Goal: Task Accomplishment & Management: Use online tool/utility

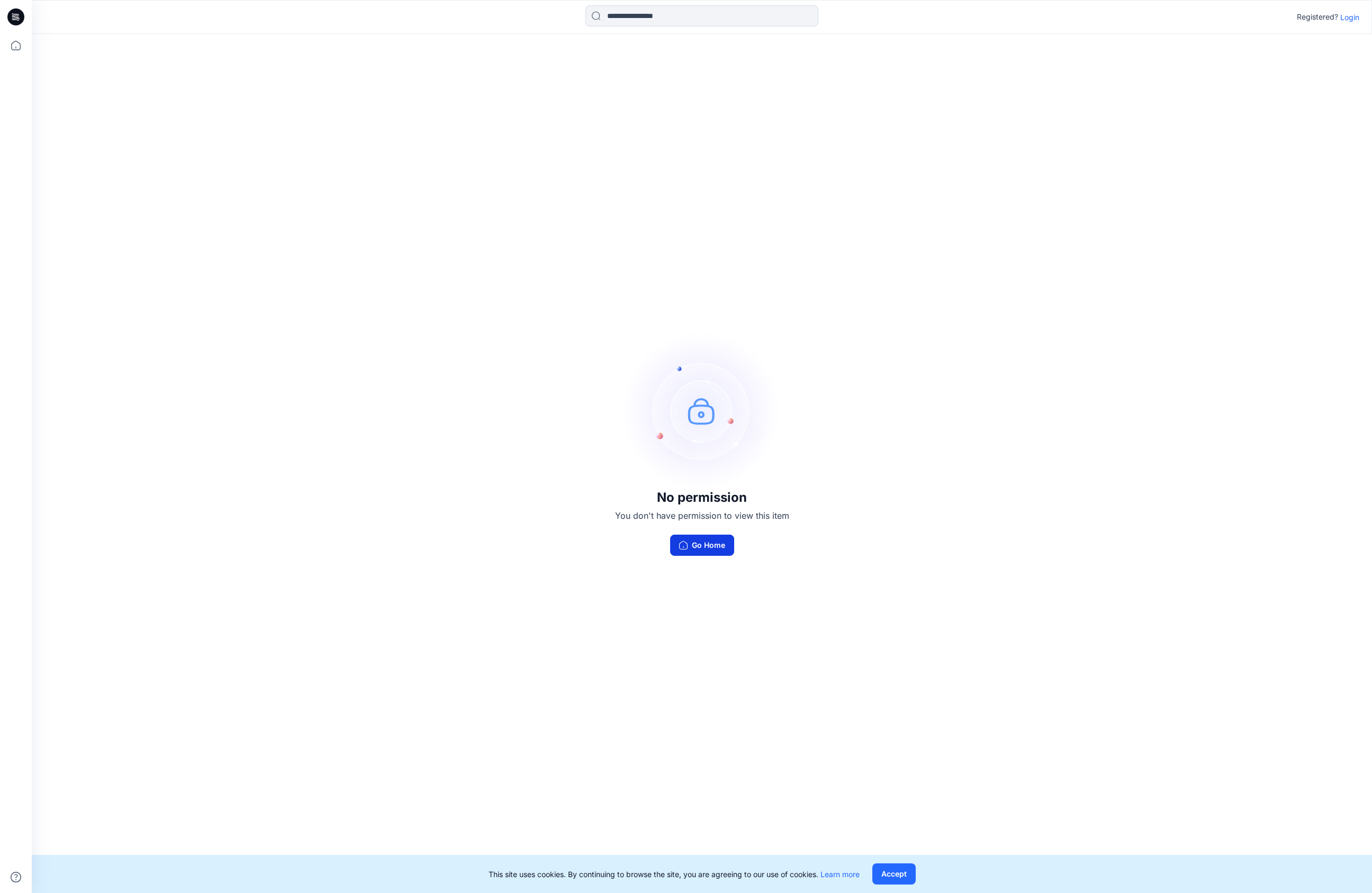
click at [713, 543] on button "Go Home" at bounding box center [701, 545] width 64 height 22
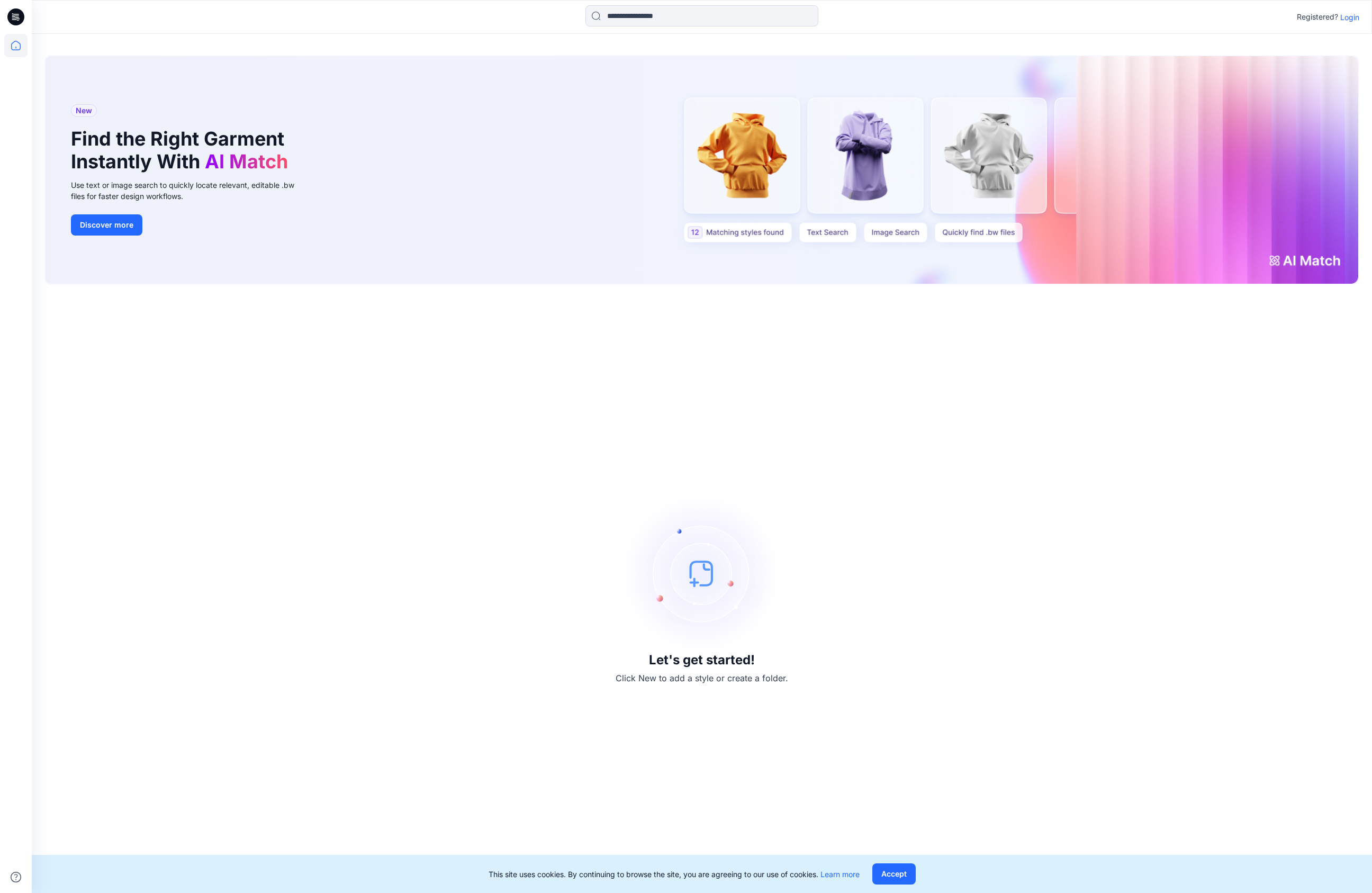
click at [681, 668] on div "Let's get started! Click New to add a style or create a folder." at bounding box center [701, 588] width 1315 height 583
click at [684, 660] on h3 "Let's get started!" at bounding box center [702, 660] width 106 height 15
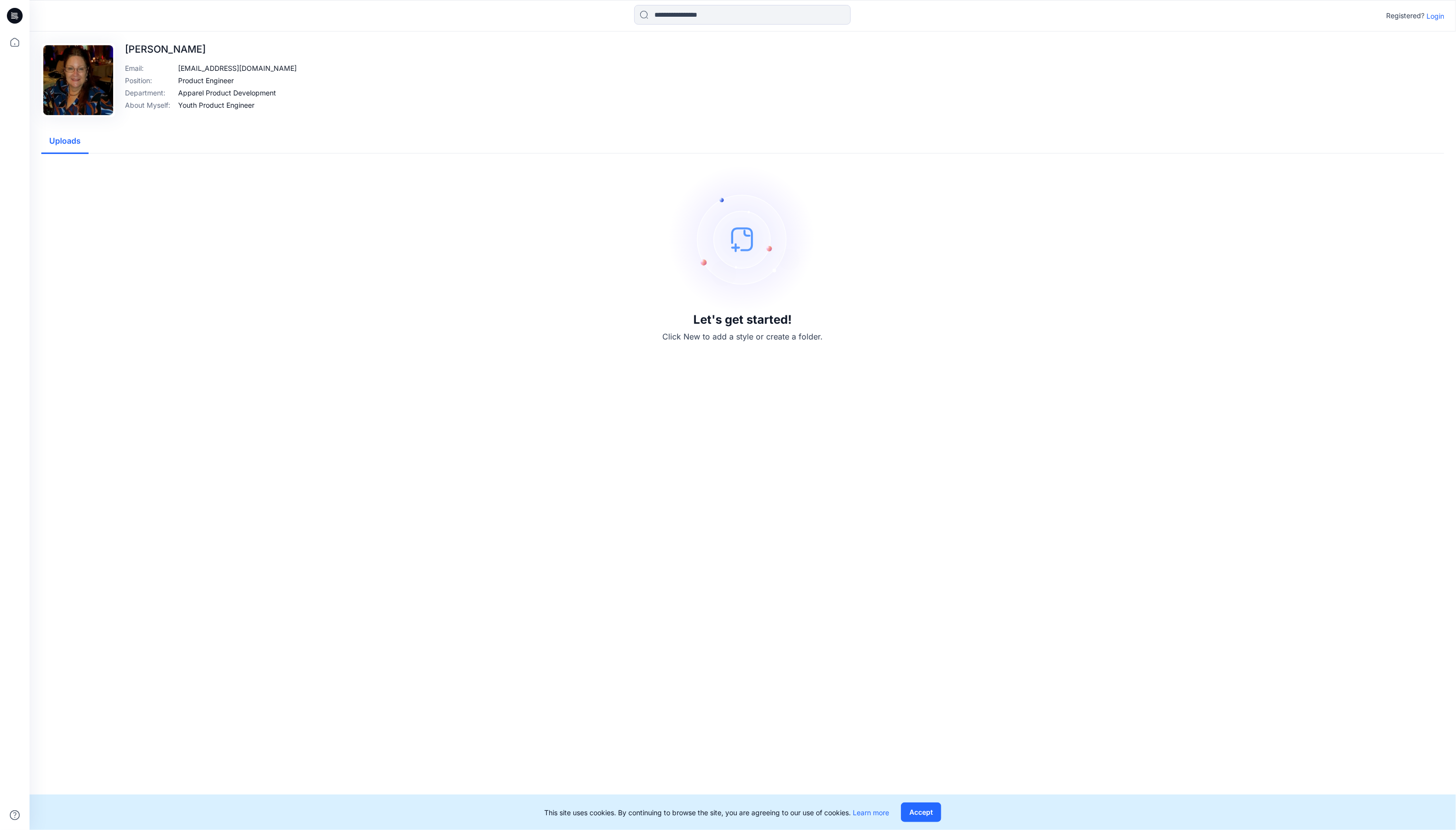
click at [1442, 5] on div "Registered? Login" at bounding box center [742, 15] width 1426 height 22
click at [1441, 13] on p "Login" at bounding box center [1434, 15] width 17 height 10
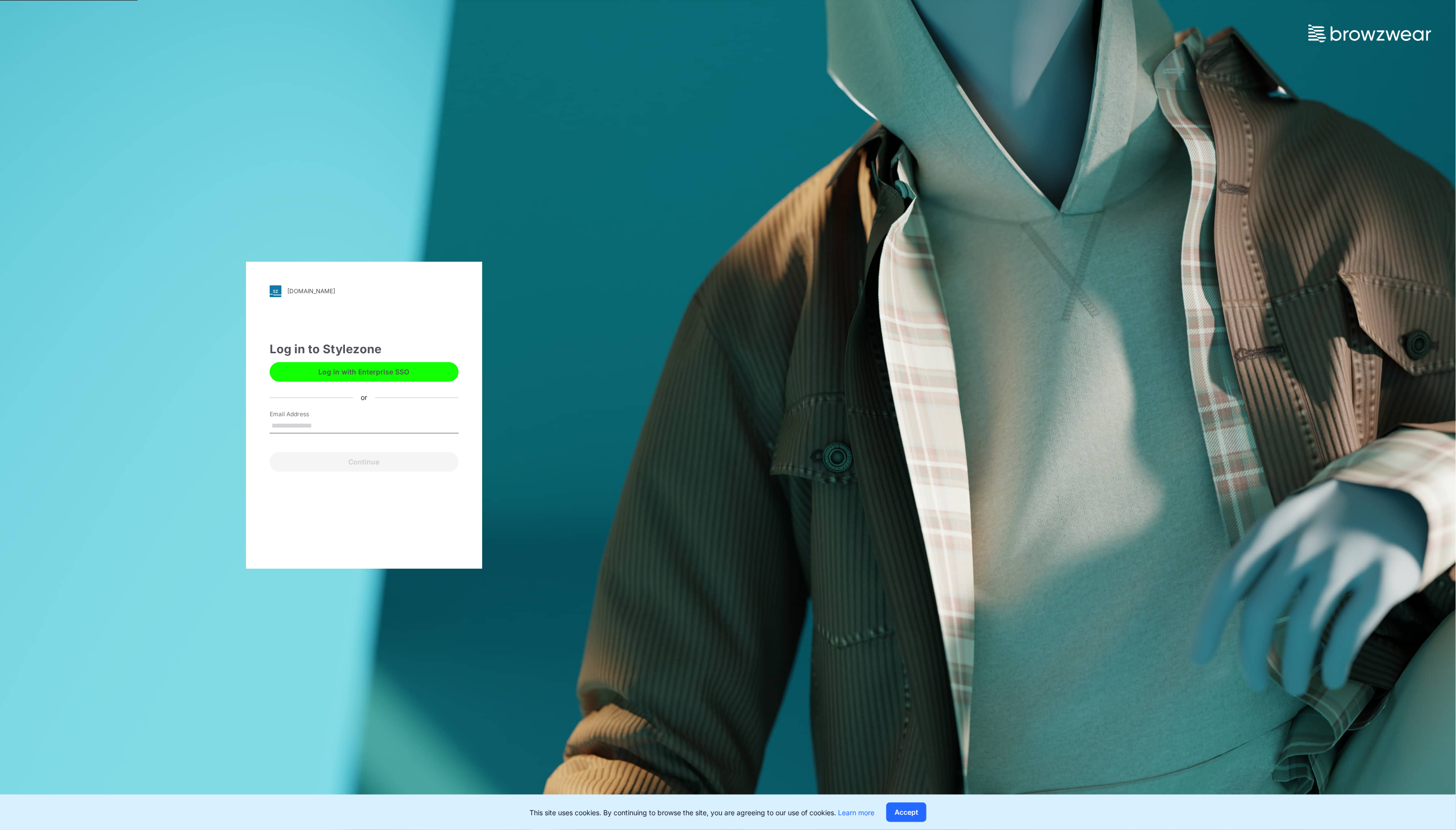
type input "**********"
click at [384, 461] on button "Continue" at bounding box center [364, 462] width 189 height 20
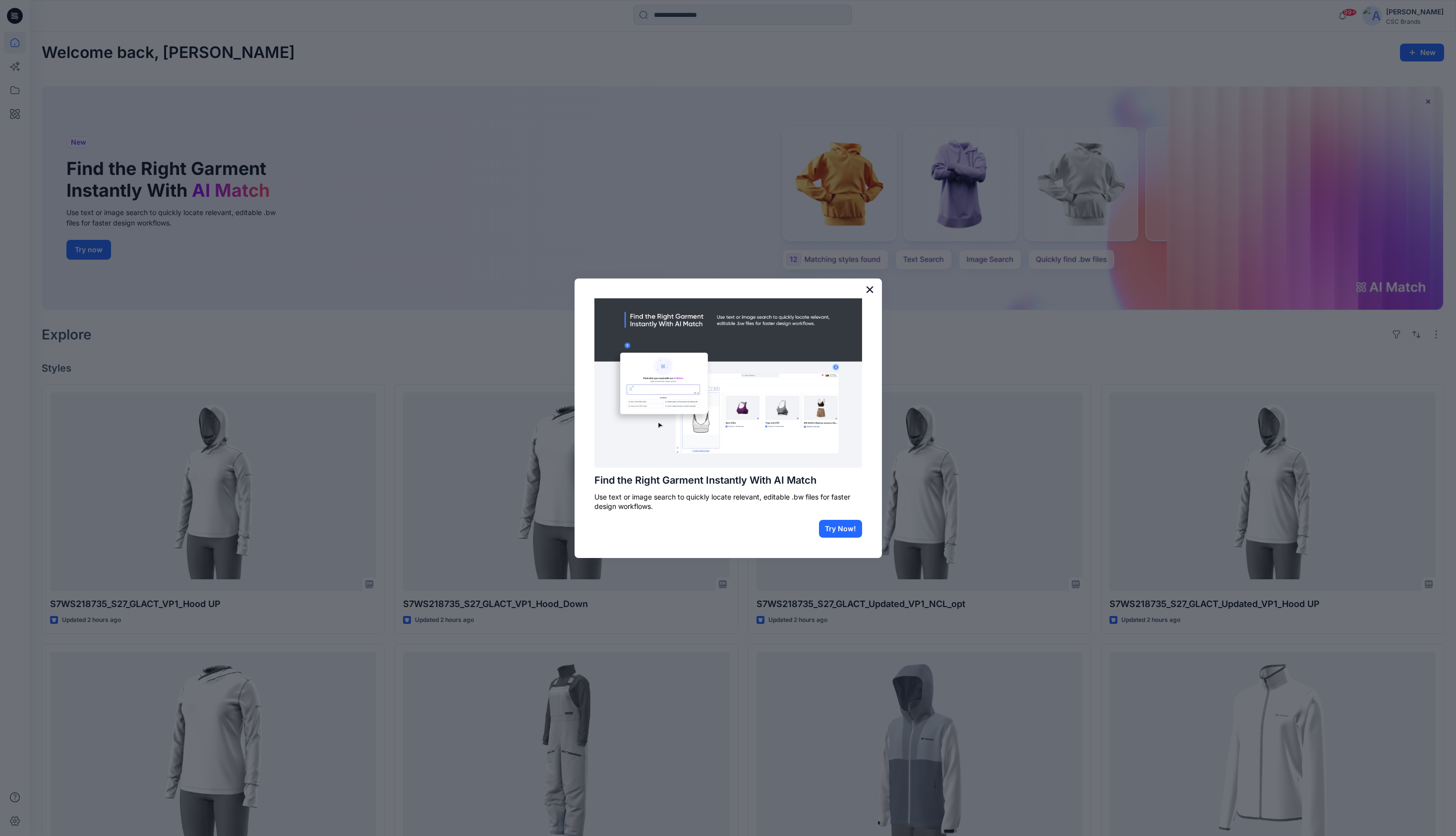
click at [870, 289] on button "×" at bounding box center [869, 289] width 9 height 16
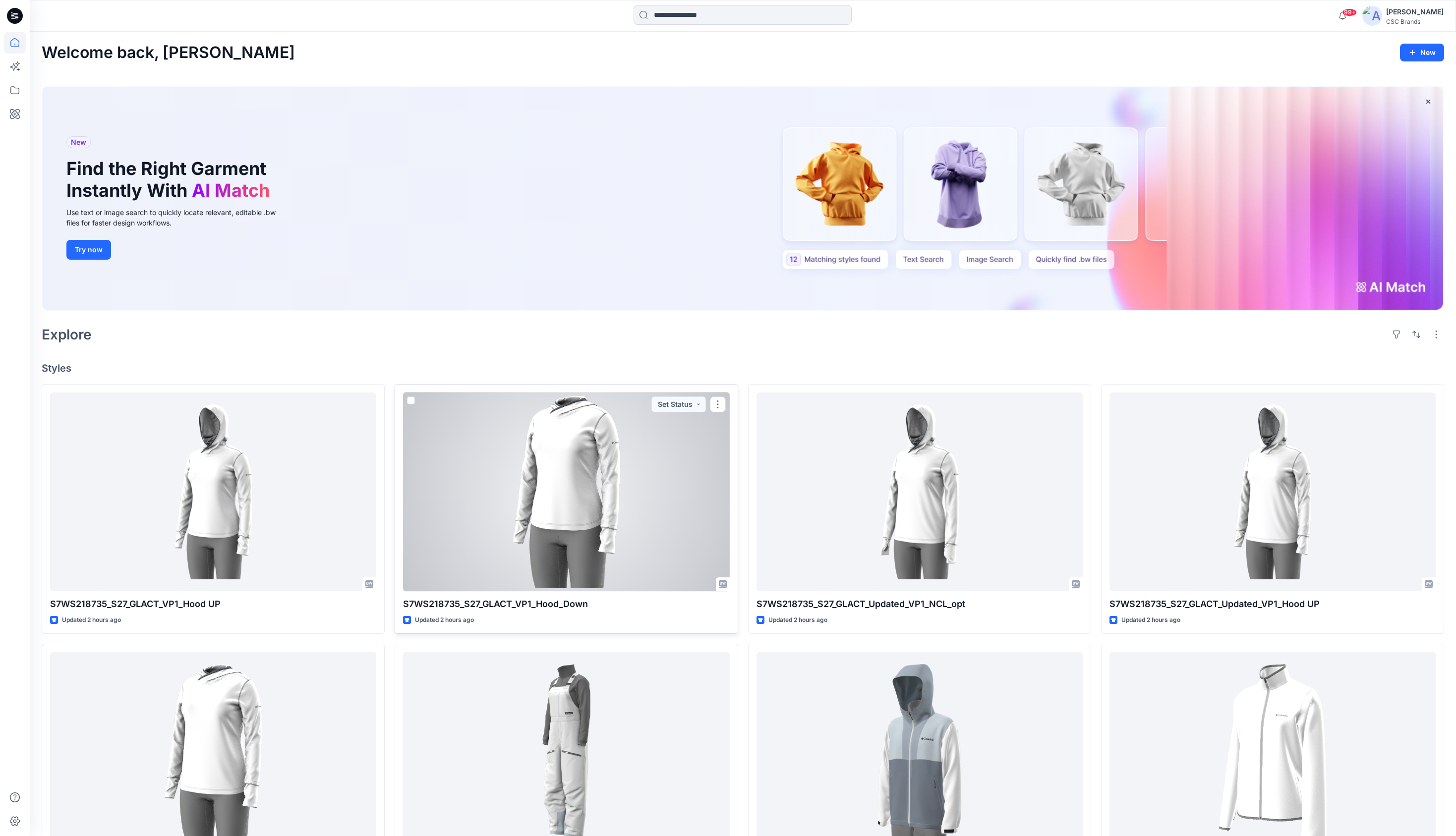
click at [496, 604] on p "S7WS218735_S27_GLACT_VP1_Hood_Down" at bounding box center [567, 603] width 326 height 14
click at [570, 480] on div at bounding box center [567, 491] width 326 height 199
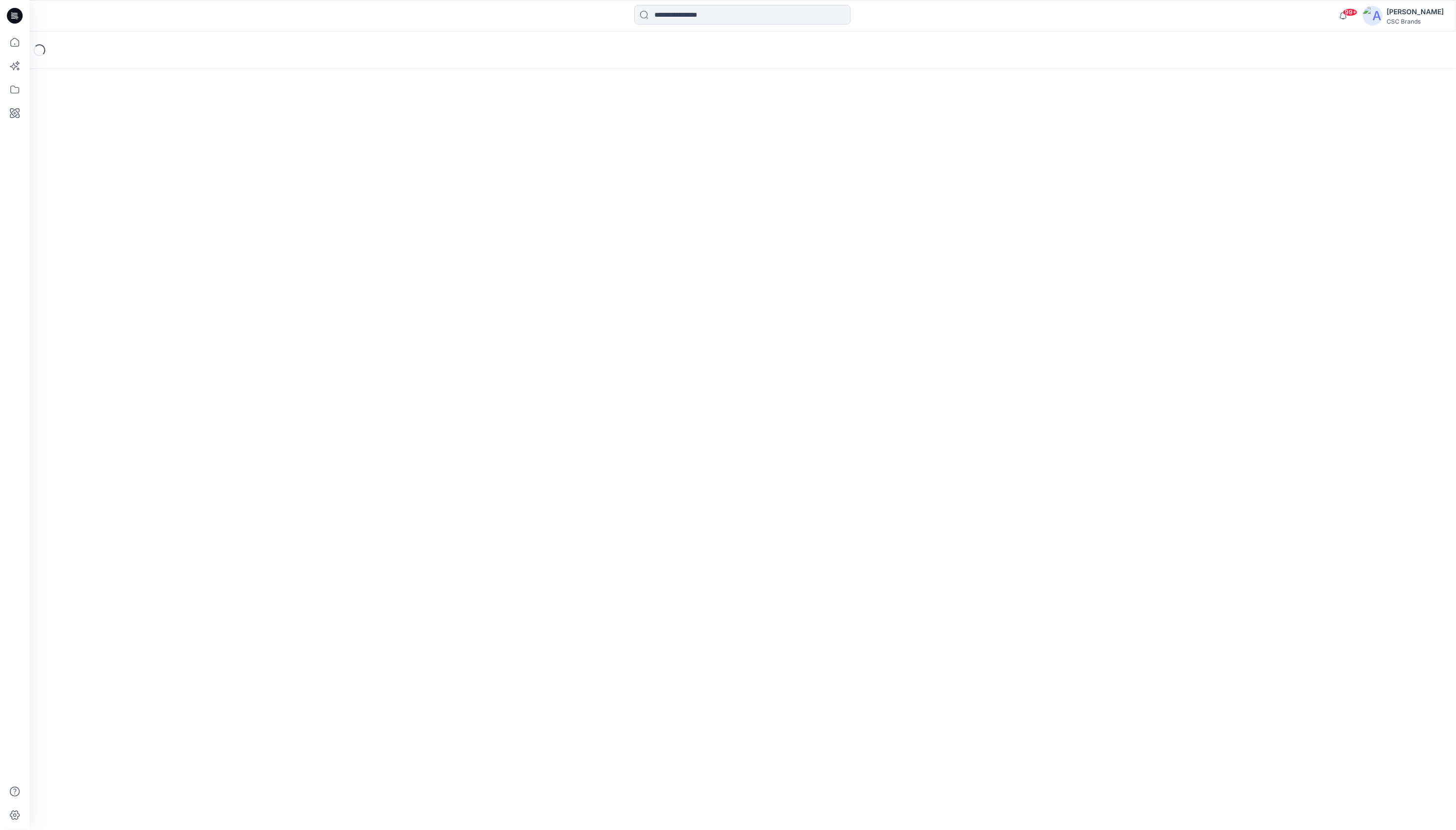
click at [566, 477] on div "Loading..." at bounding box center [742, 430] width 1426 height 798
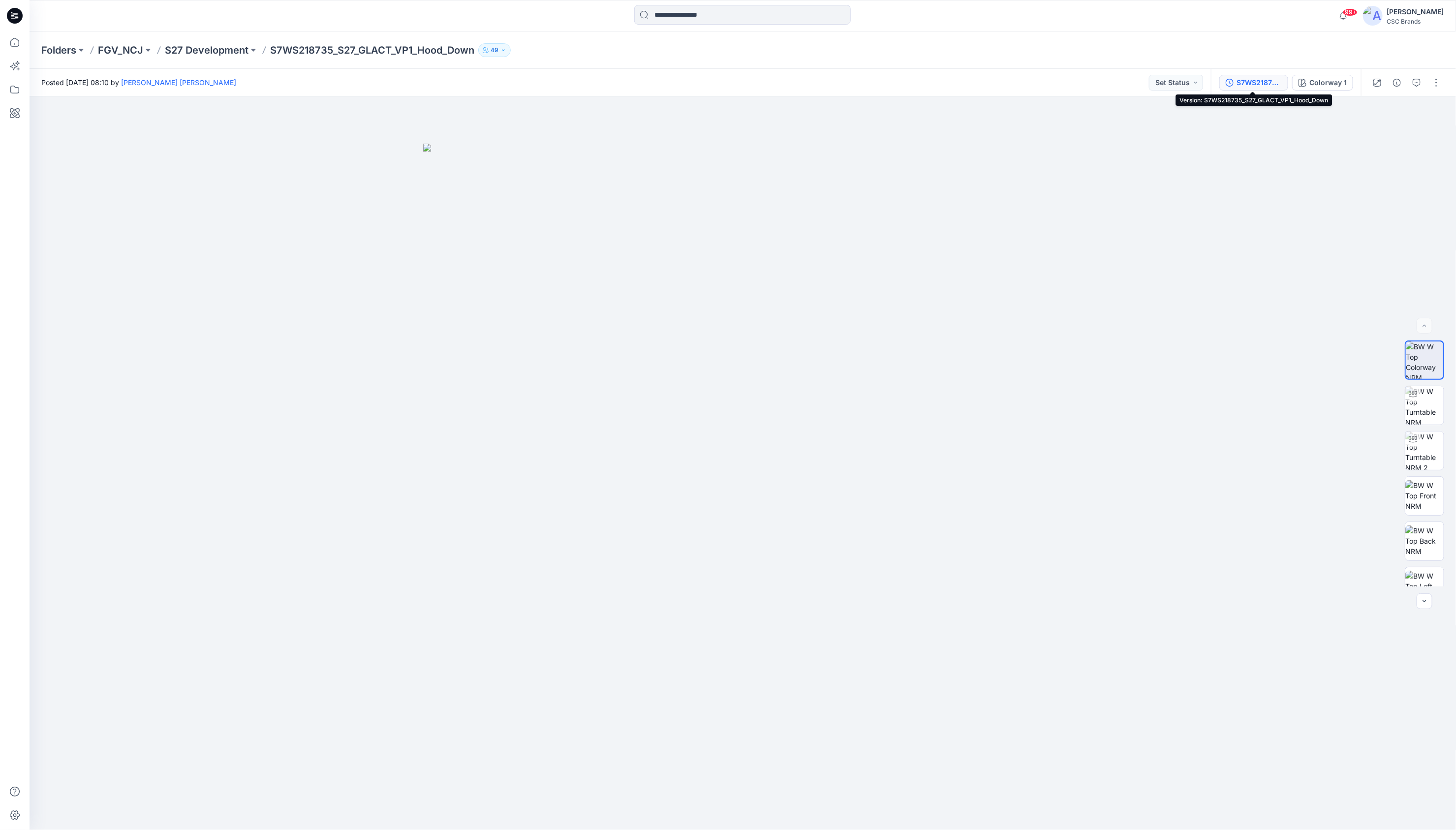
click at [1249, 87] on div "S7WS218735_S27_GLACT_VP1_Hood_Down" at bounding box center [1259, 83] width 46 height 11
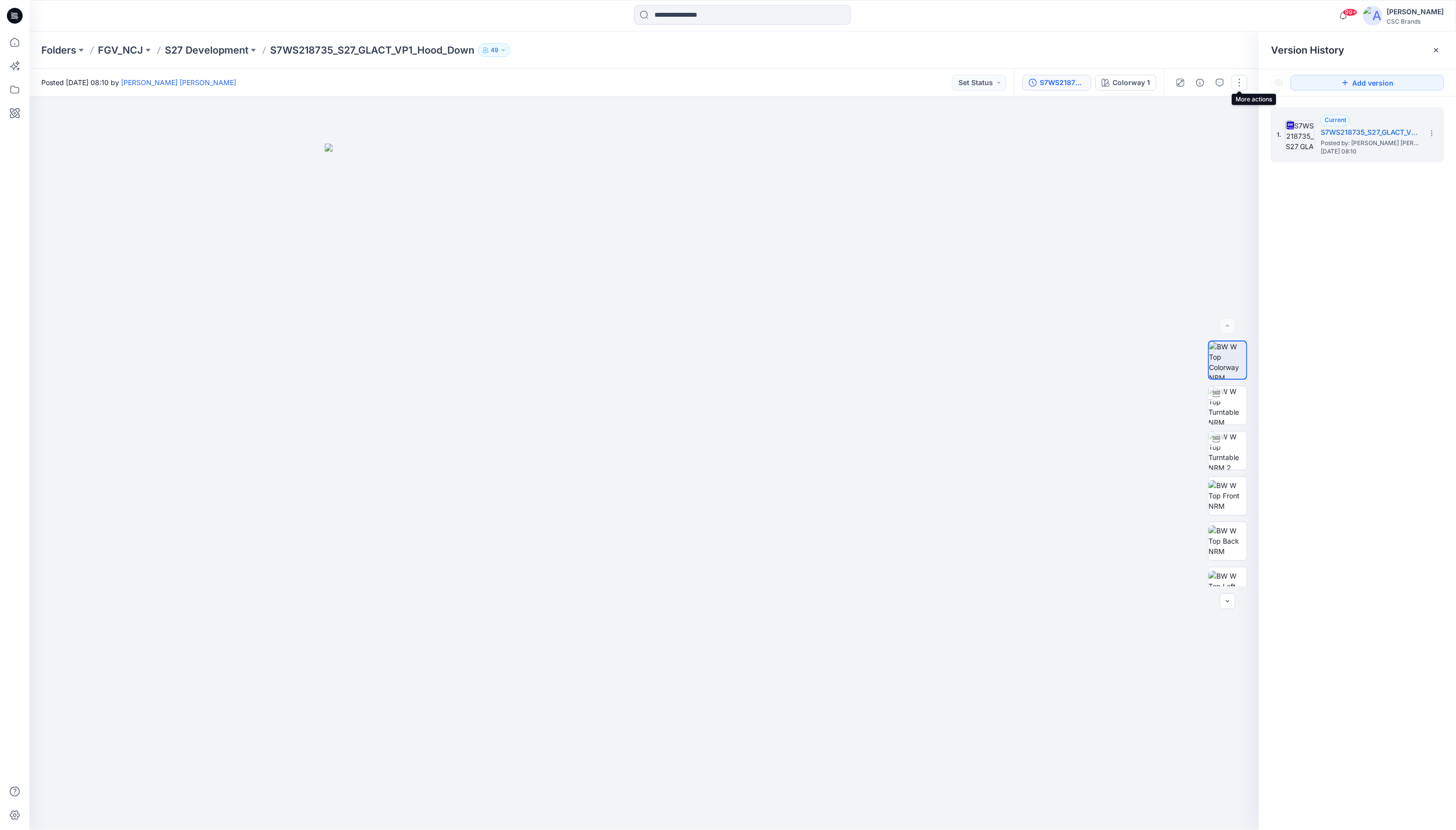
click at [1242, 86] on button "button" at bounding box center [1239, 82] width 15 height 15
click at [1065, 80] on div "S7WS218735_S27_GLACT_VP1_Hood_Down" at bounding box center [1062, 83] width 46 height 11
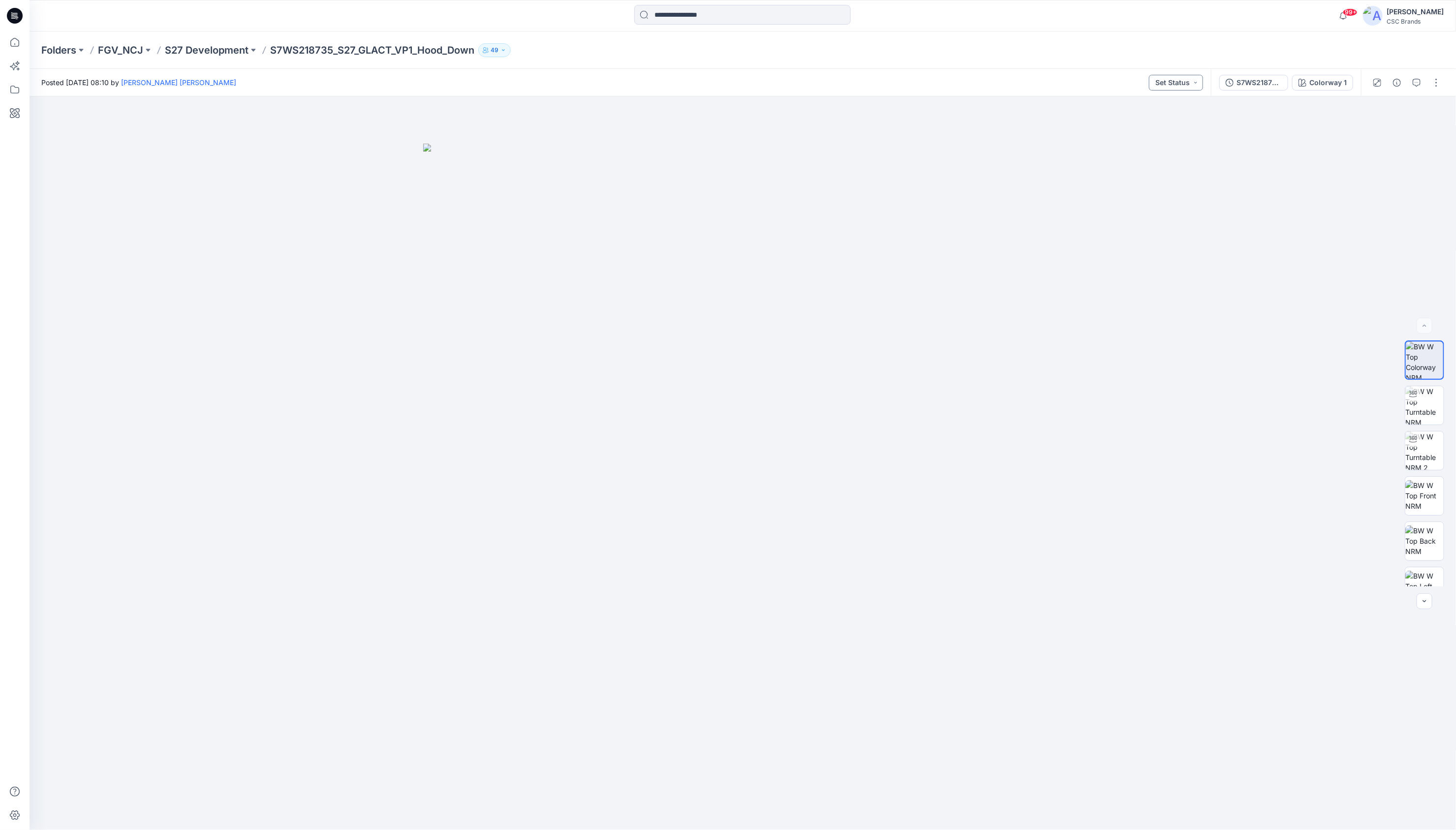
click at [1167, 82] on button "Set Status" at bounding box center [1175, 82] width 54 height 15
click at [1231, 80] on icon "button" at bounding box center [1229, 82] width 8 height 8
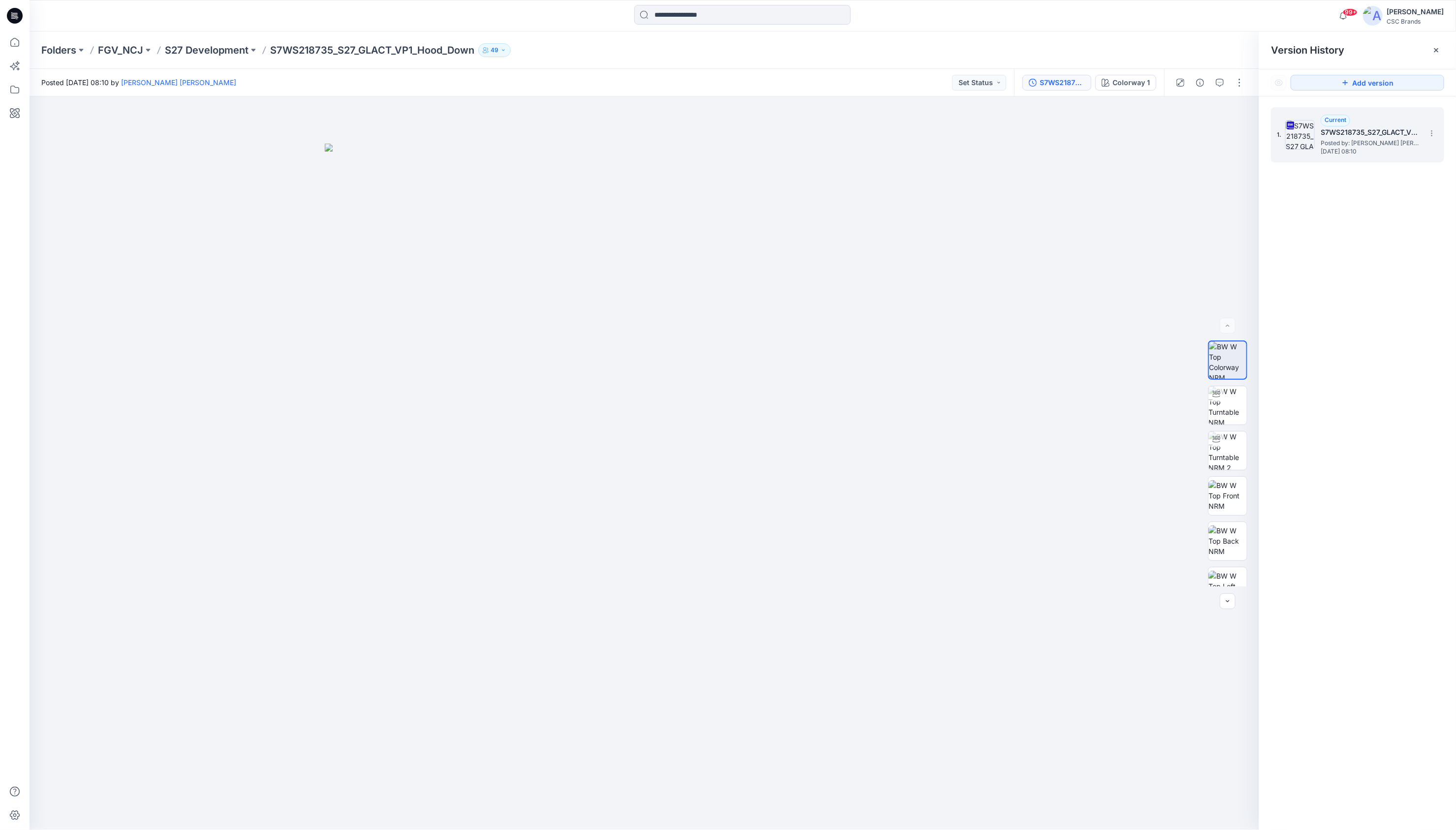
click at [1364, 132] on h5 "S7WS218735_S27_GLACT_VP1_Hood_Down" at bounding box center [1370, 132] width 98 height 12
click at [1228, 604] on icon "button" at bounding box center [1228, 601] width 8 height 8
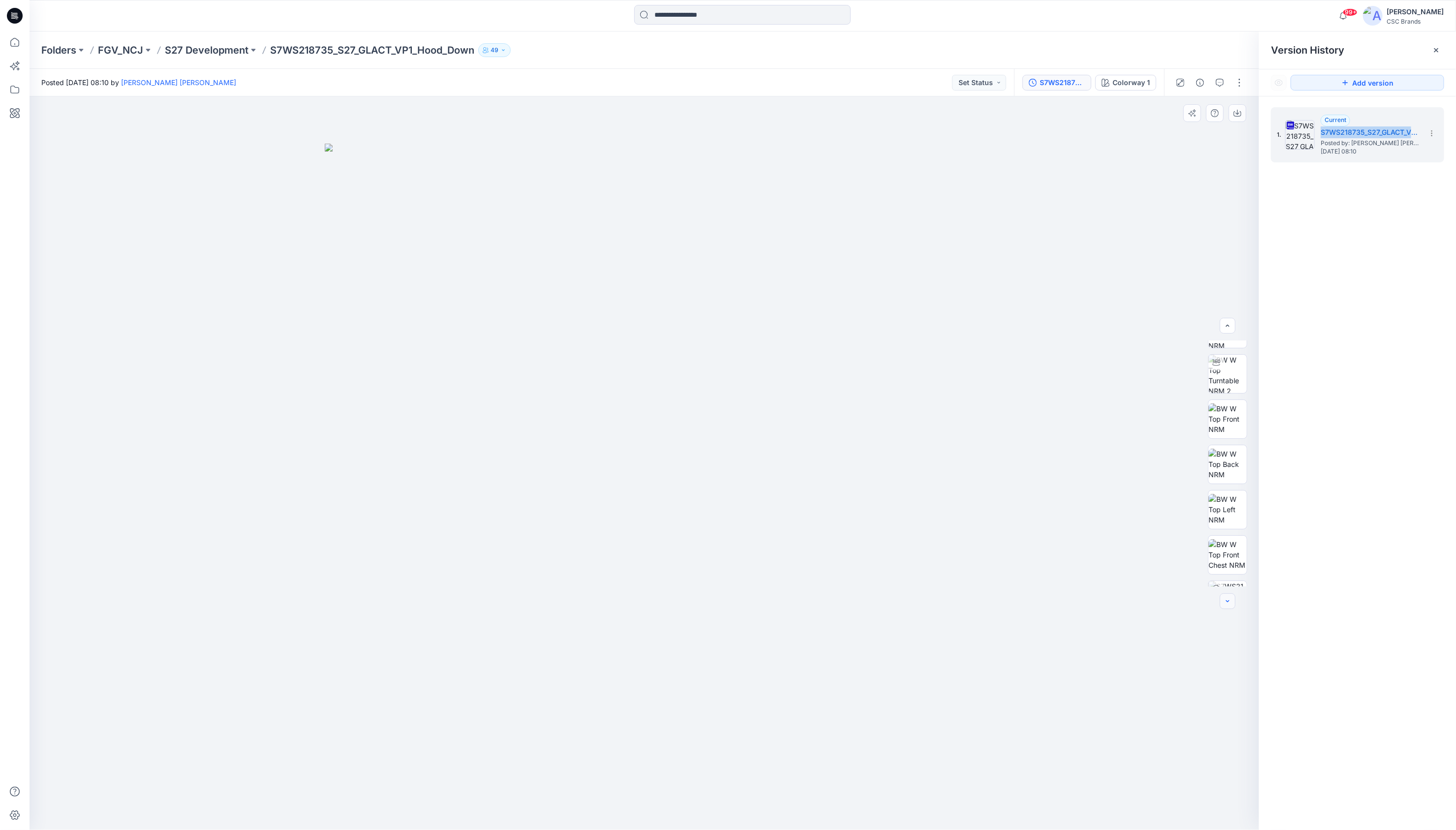
click at [1228, 604] on icon "button" at bounding box center [1228, 601] width 8 height 8
click at [1239, 82] on button "button" at bounding box center [1239, 82] width 15 height 15
click at [974, 192] on div at bounding box center [643, 463] width 1229 height 734
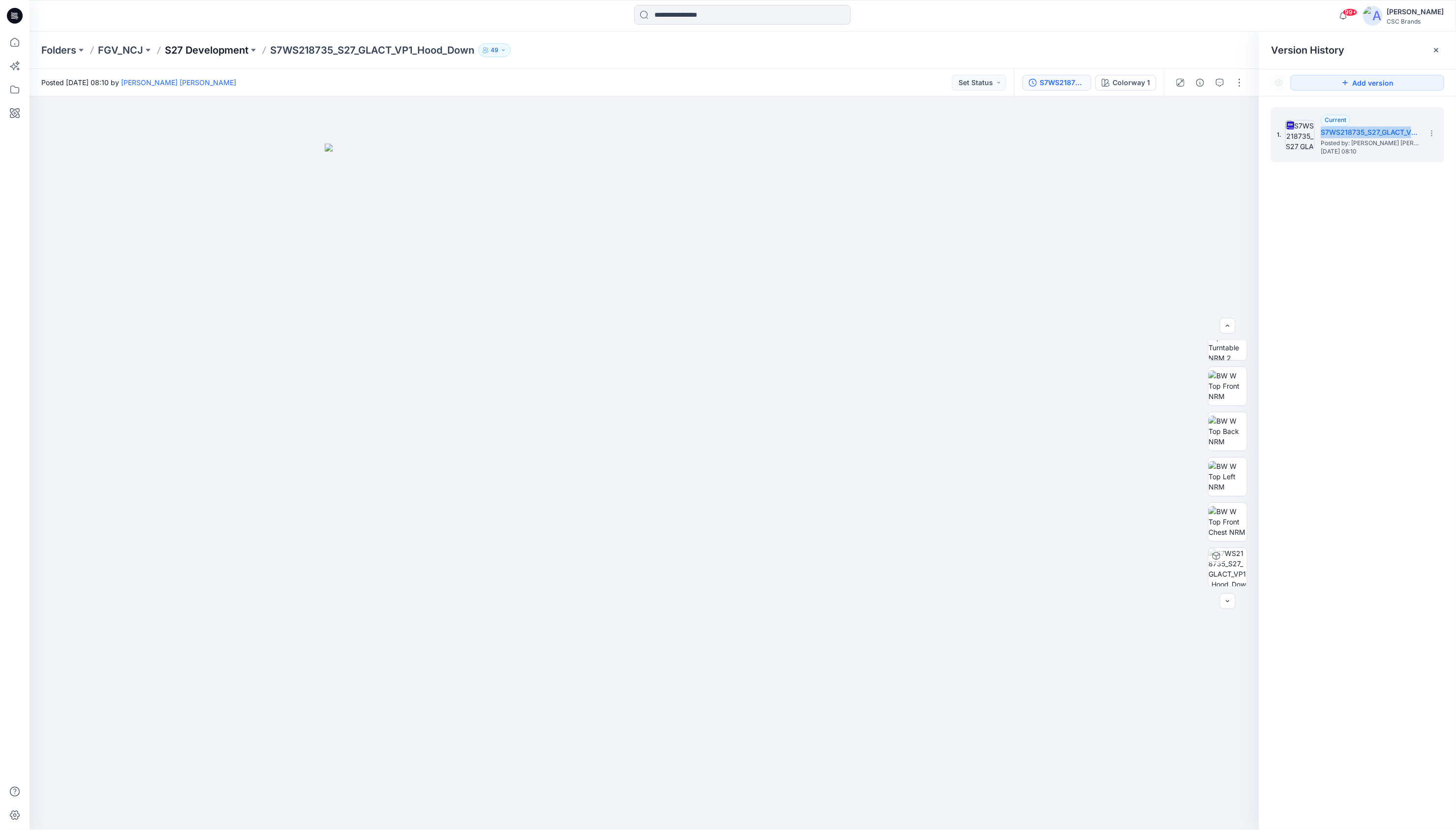
click at [205, 51] on p "S27 Development" at bounding box center [207, 50] width 84 height 14
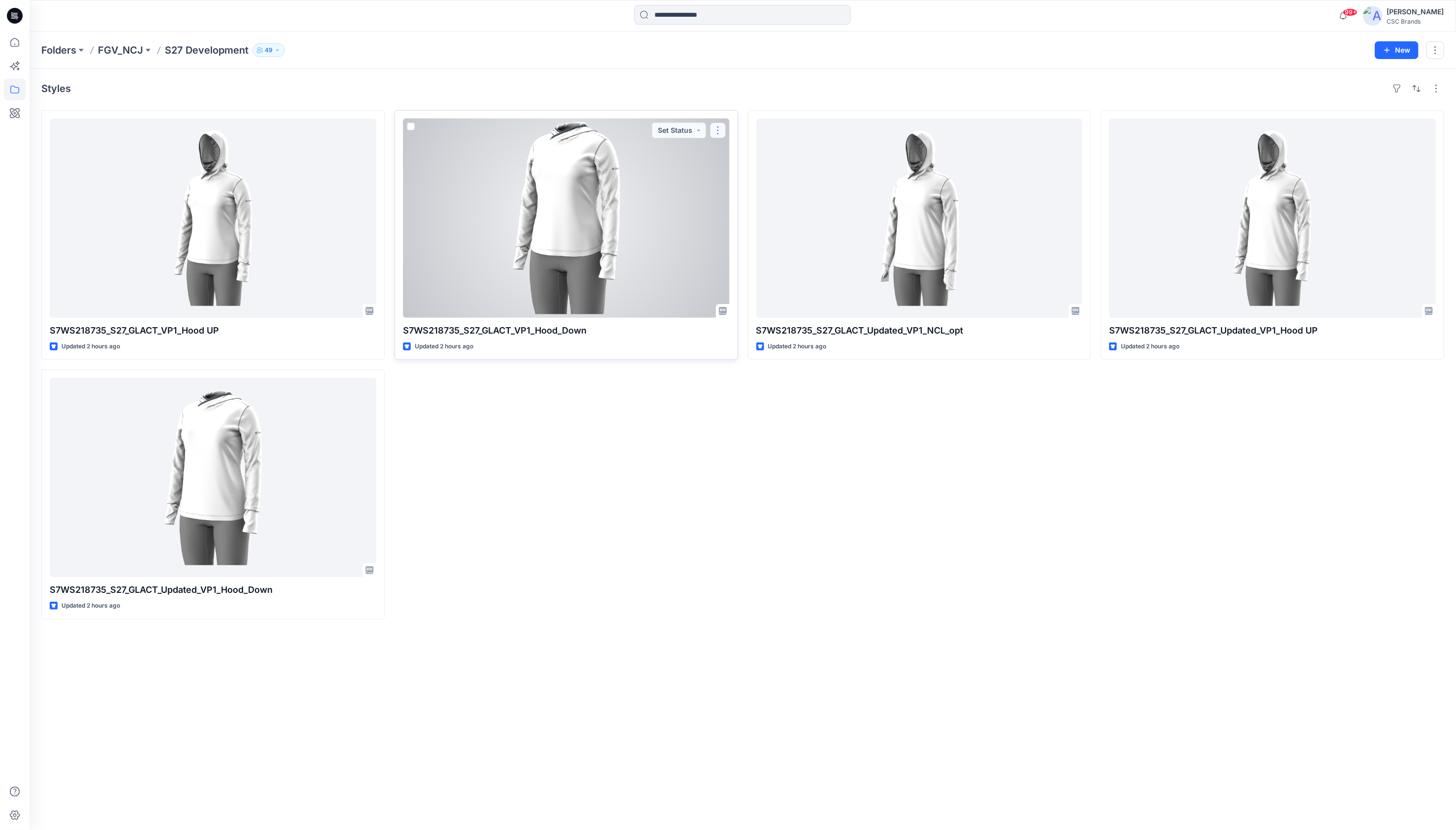
click at [723, 134] on button "button" at bounding box center [717, 130] width 15 height 15
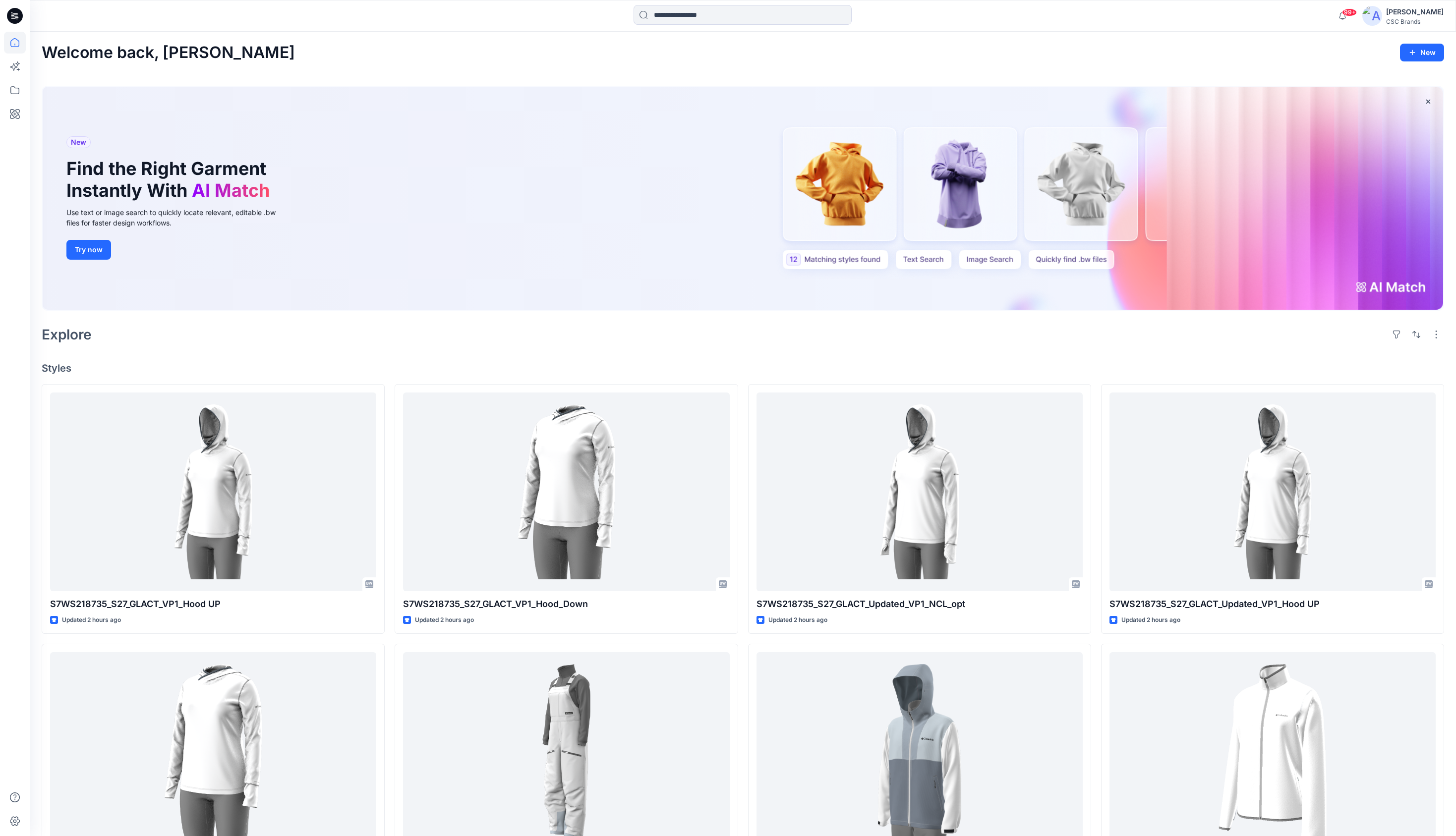
click at [17, 13] on icon at bounding box center [15, 16] width 16 height 16
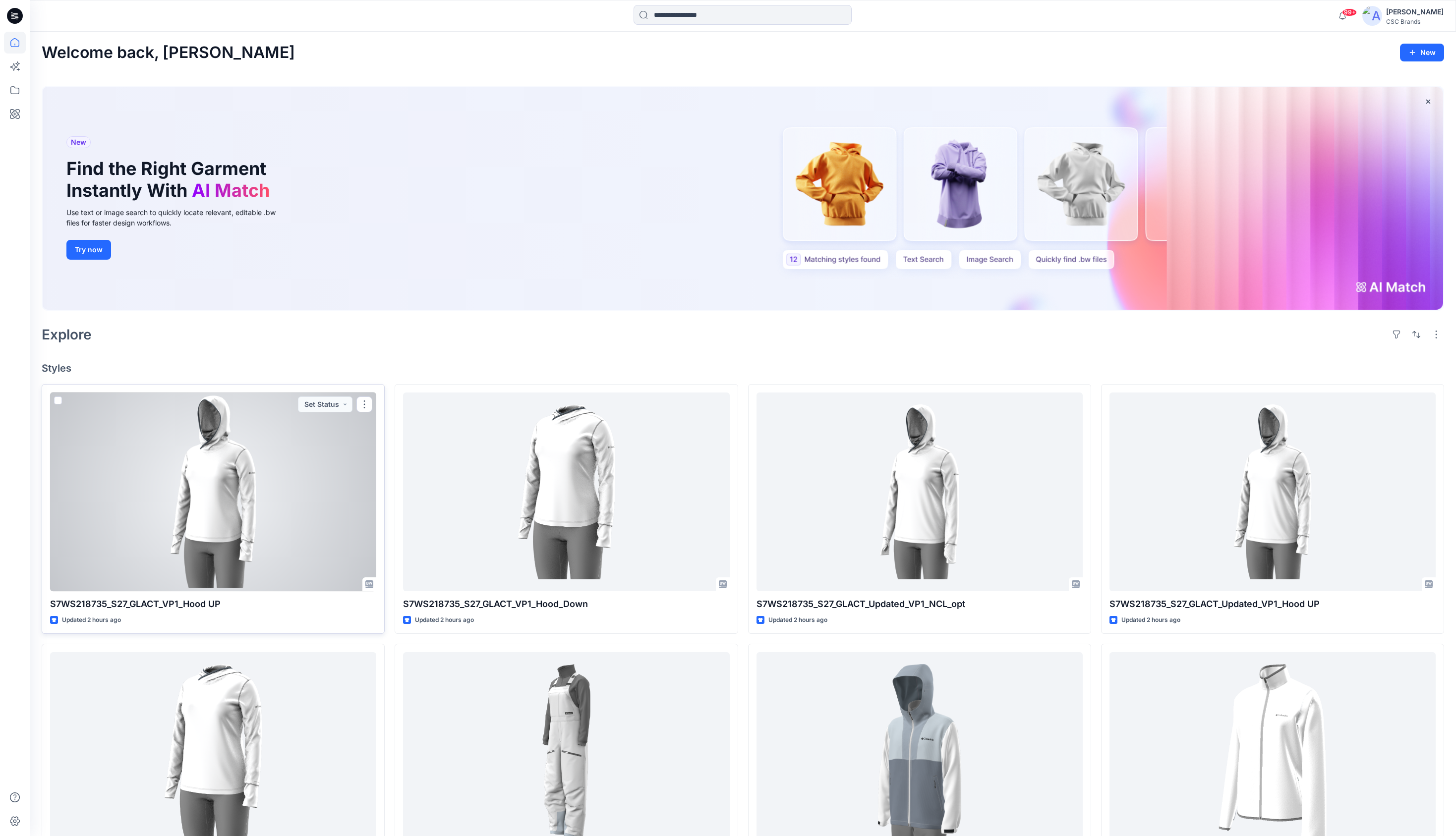
click at [78, 602] on p "S7WS218735_S27_GLACT_VP1_Hood UP" at bounding box center [214, 603] width 326 height 14
click at [78, 601] on p "S7WS218735_S27_GLACT_VP1_Hood UP" at bounding box center [214, 603] width 326 height 14
click at [364, 403] on button "button" at bounding box center [364, 403] width 16 height 16
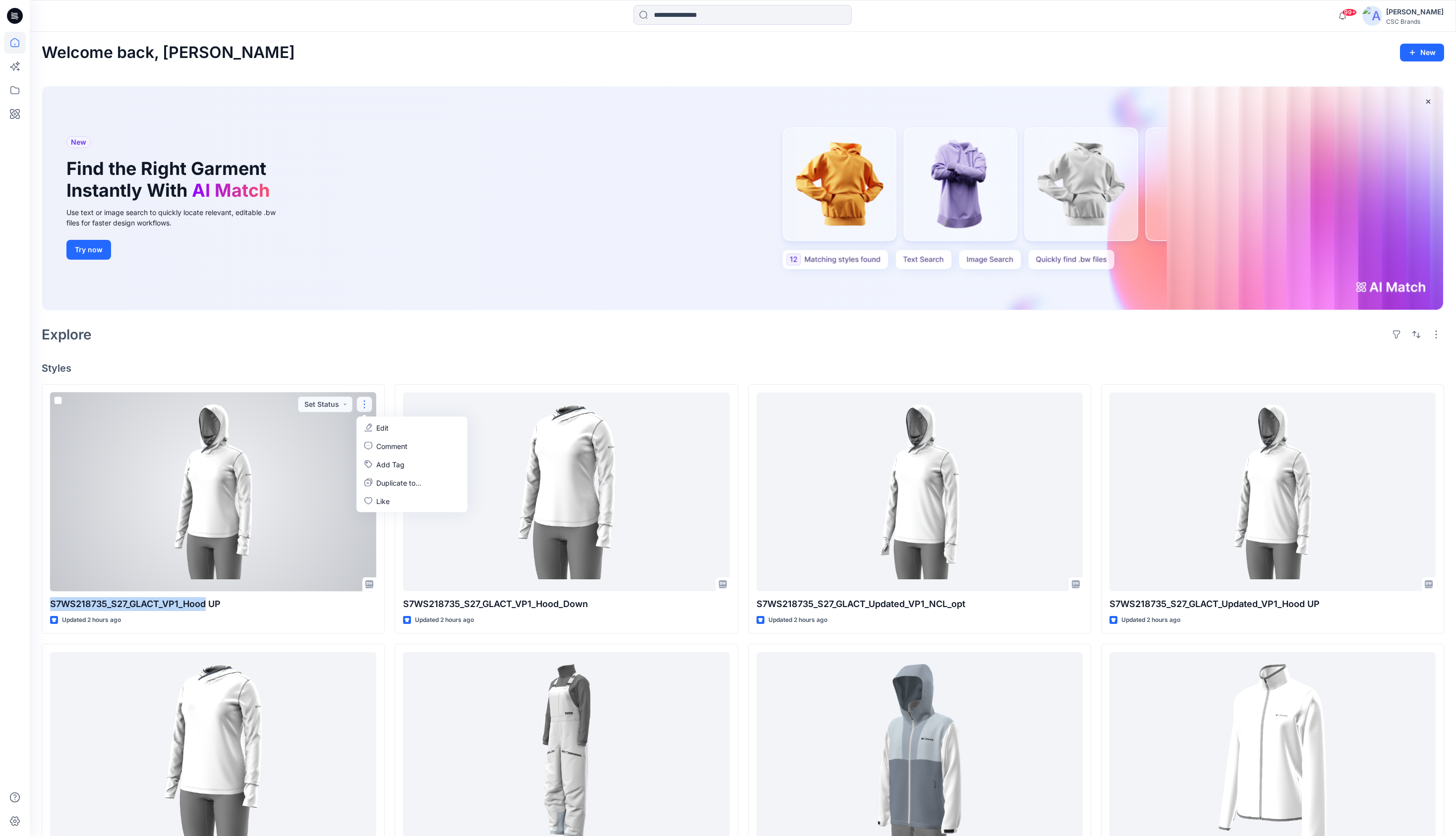
click at [243, 451] on div at bounding box center [214, 491] width 326 height 199
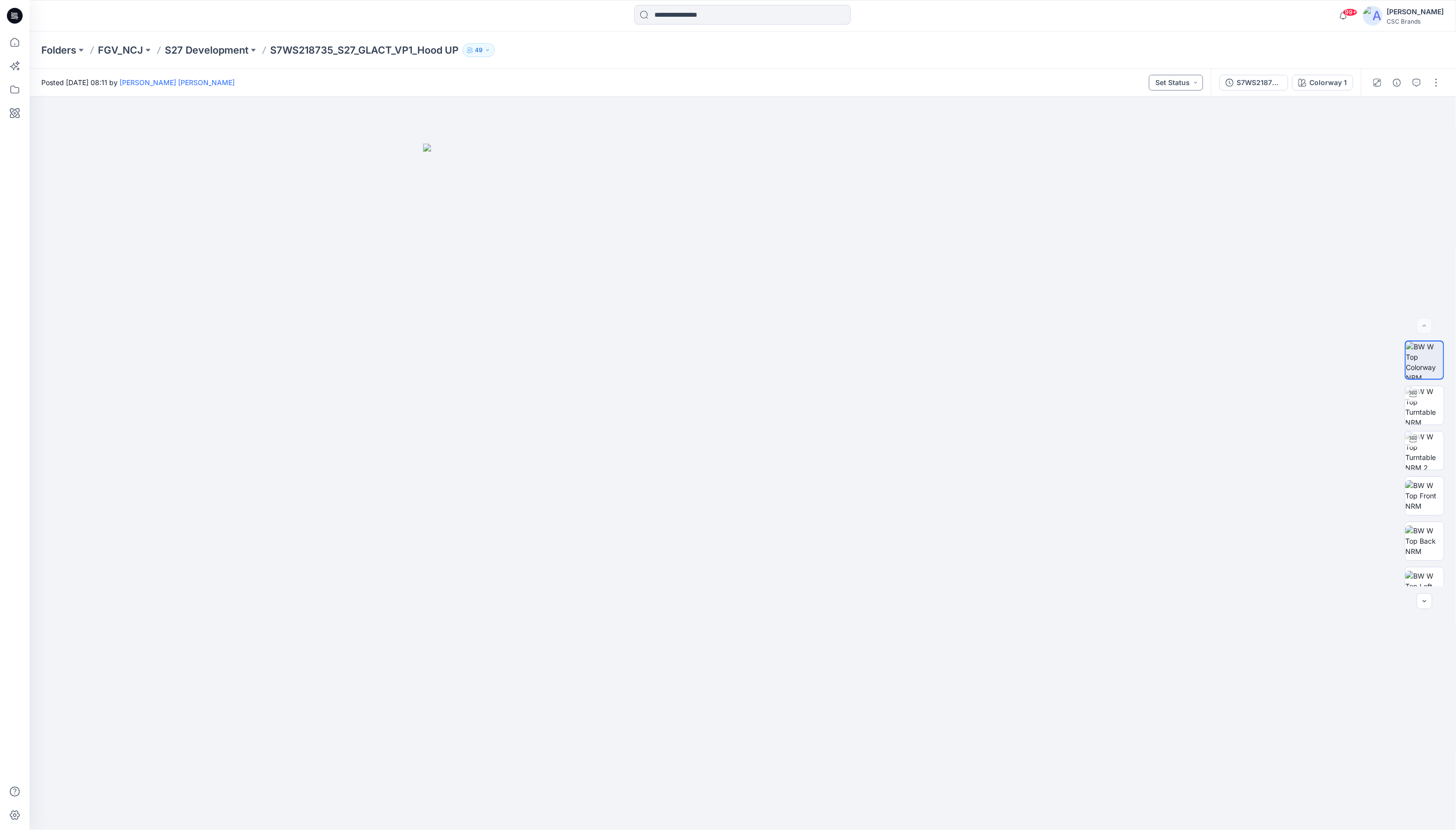
click at [1172, 79] on button "Set Status" at bounding box center [1175, 82] width 54 height 15
click at [1245, 84] on div "S7WS218735_S27_GLACT_VP1_Hood UP" at bounding box center [1259, 83] width 46 height 11
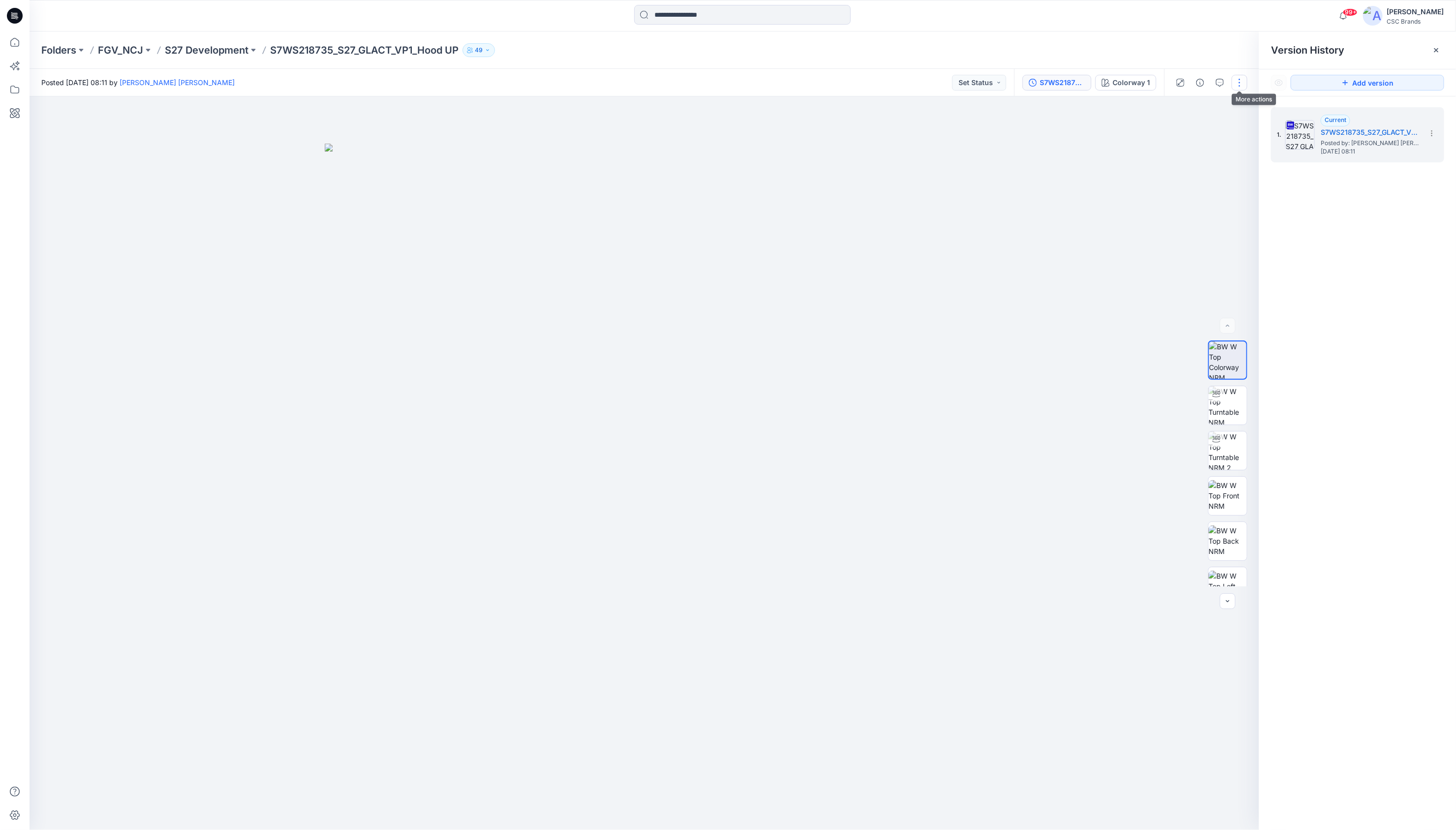
click at [1239, 85] on button "button" at bounding box center [1239, 82] width 15 height 15
click at [1033, 276] on div at bounding box center [643, 463] width 1229 height 734
click at [1379, 231] on div "1. Current S7WS218735_S27_GLACT_VP1_Hood UP Posted by: Mohammad Shahansha Ansar…" at bounding box center [1357, 471] width 197 height 748
